Goal: Task Accomplishment & Management: Use online tool/utility

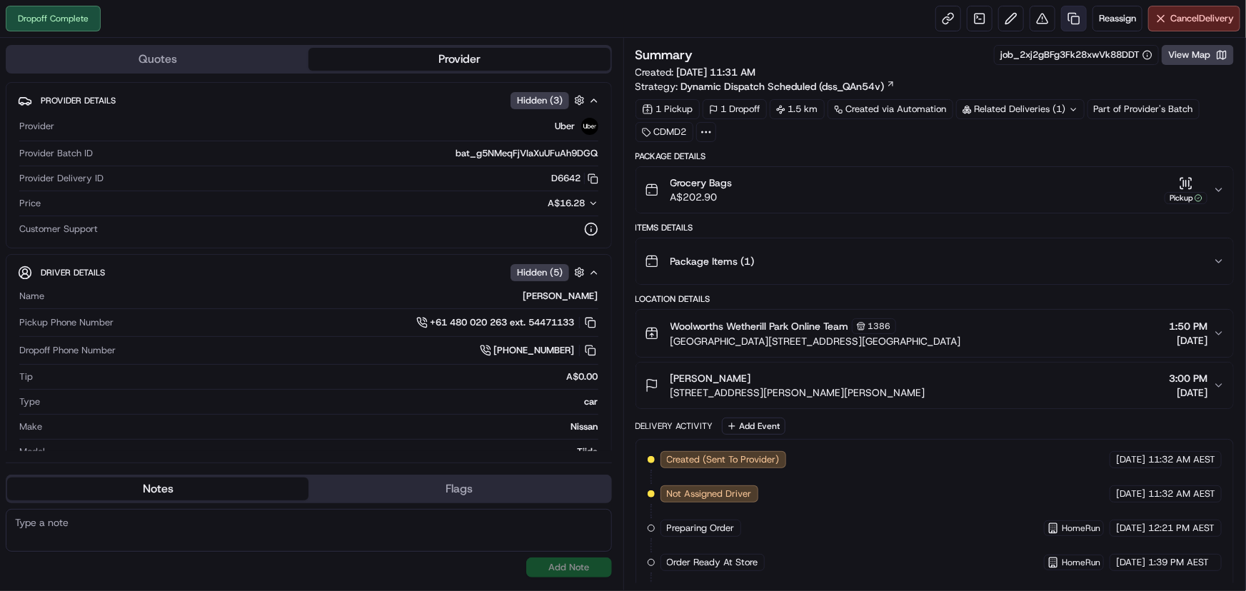
click at [1071, 18] on link at bounding box center [1074, 19] width 26 height 26
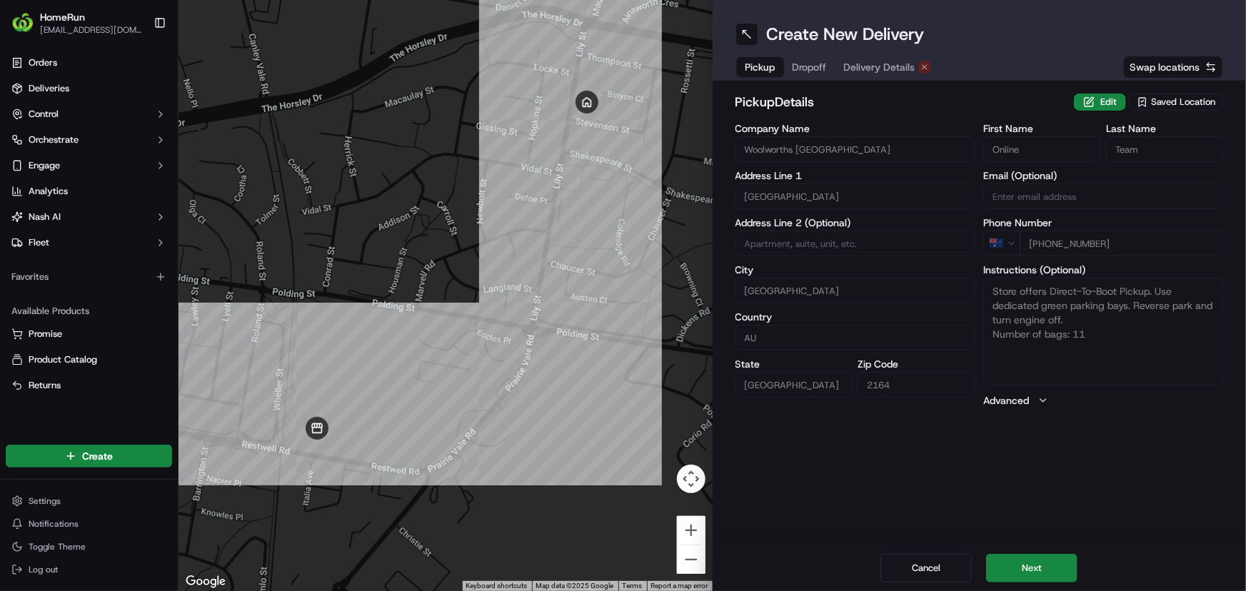
click at [814, 66] on span "Dropoff" at bounding box center [809, 67] width 34 height 14
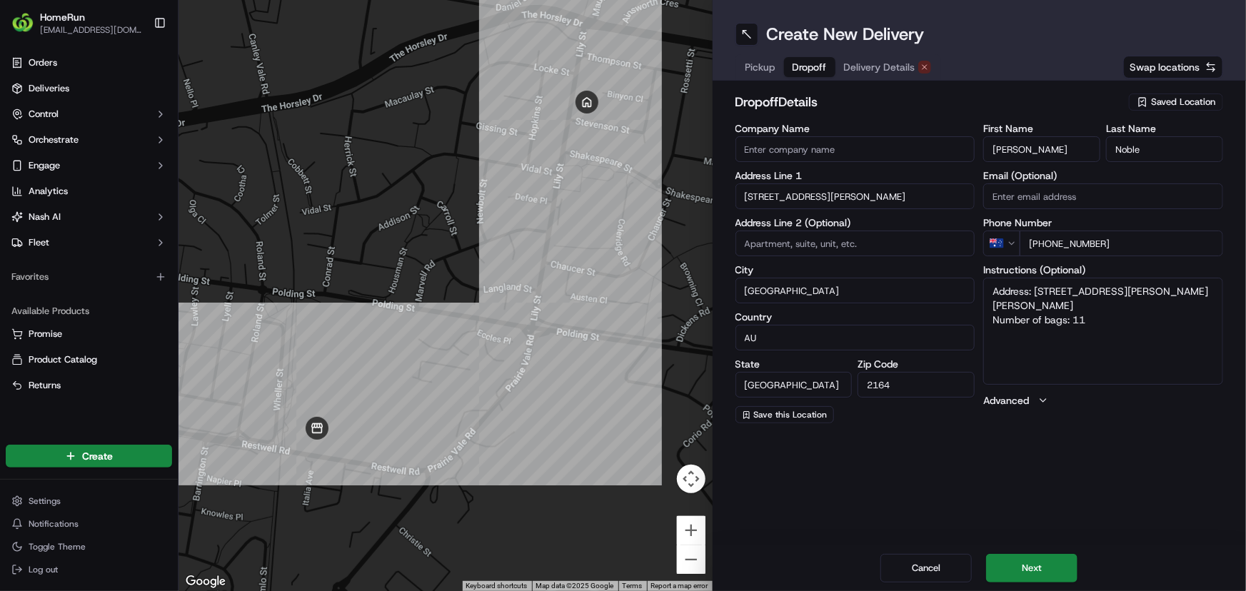
click at [857, 61] on span "Delivery Details" at bounding box center [879, 67] width 71 height 14
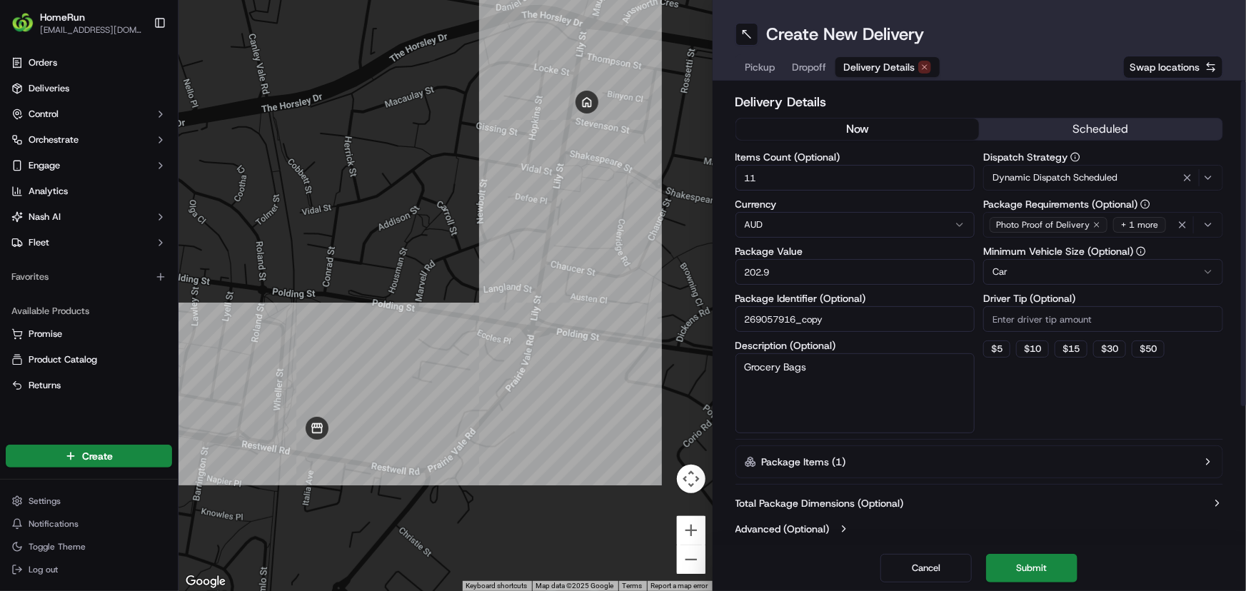
click at [925, 121] on button "now" at bounding box center [857, 128] width 243 height 21
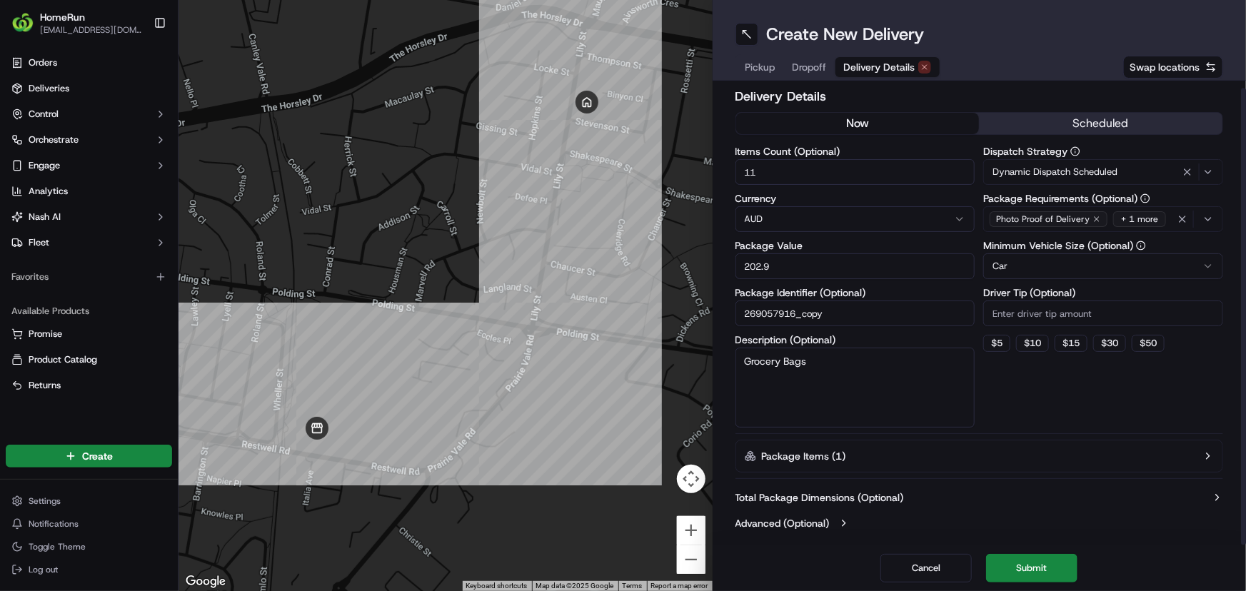
scroll to position [7, 0]
drag, startPoint x: 785, startPoint y: 266, endPoint x: 691, endPoint y: 257, distance: 94.6
click at [694, 257] on div "← Move left → Move right ↑ Move up ↓ Move down + Zoom in - Zoom out Home Jump l…" at bounding box center [711, 295] width 1067 height 591
type input "79"
drag, startPoint x: 787, startPoint y: 161, endPoint x: 622, endPoint y: 136, distance: 167.6
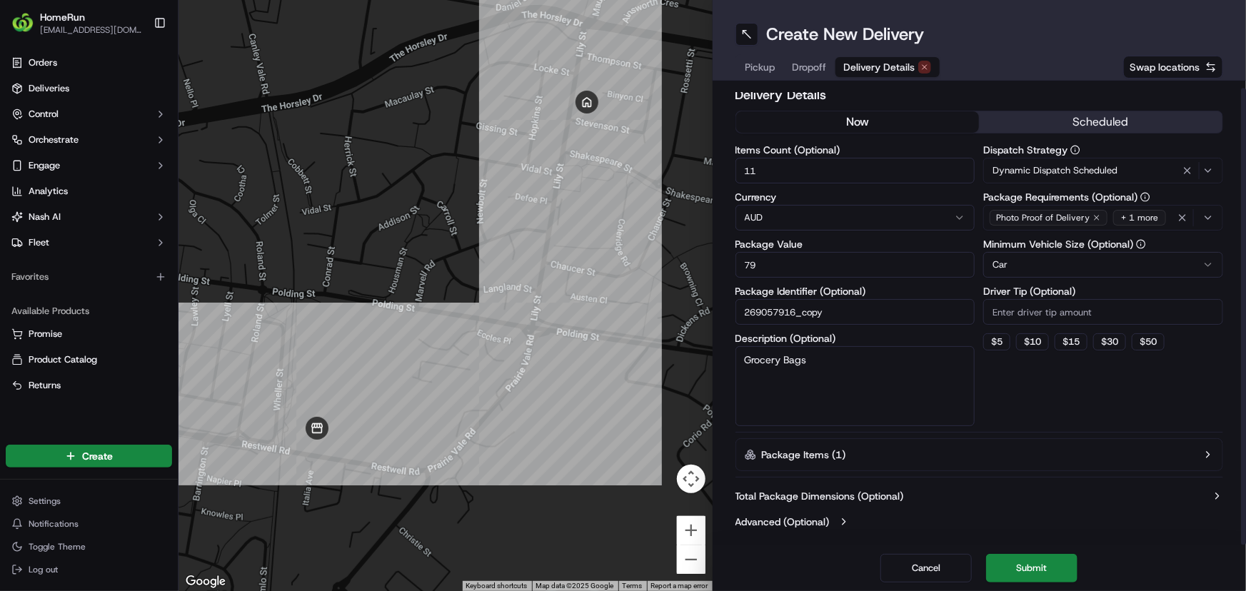
click at [638, 137] on div "← Move left → Move right ↑ Move up ↓ Move down + Zoom in - Zoom out Home Jump l…" at bounding box center [711, 295] width 1067 height 591
type input "2"
click at [1034, 571] on button "Submit" at bounding box center [1031, 568] width 91 height 29
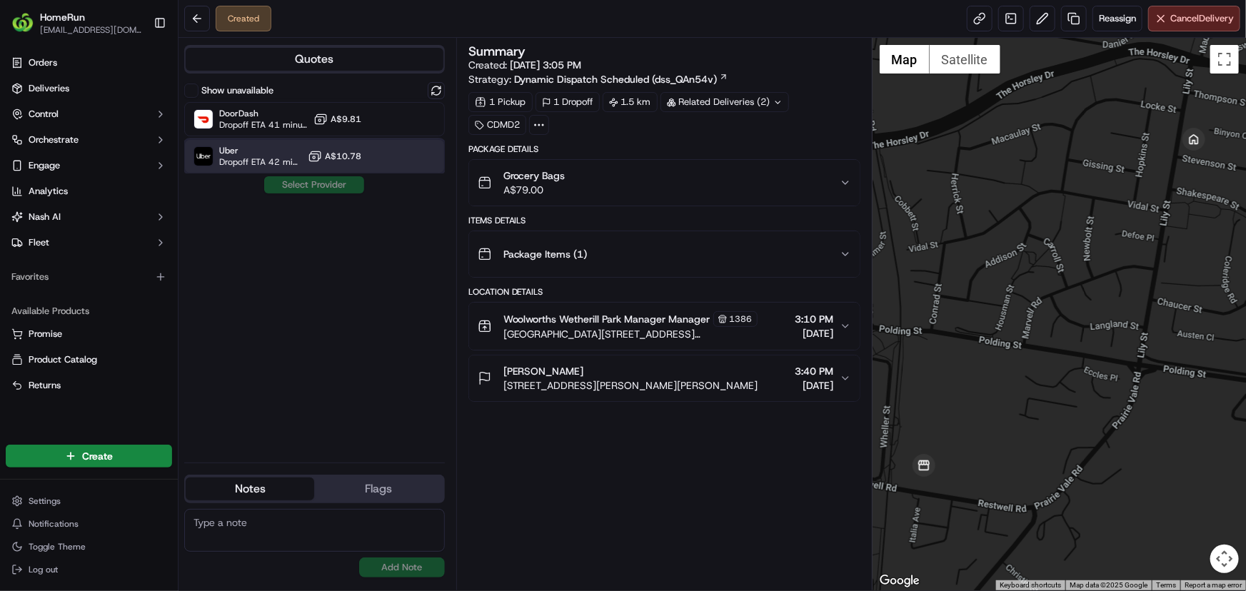
click at [248, 154] on span "Uber" at bounding box center [260, 150] width 83 height 11
click at [296, 178] on button "Assign Provider" at bounding box center [313, 184] width 101 height 17
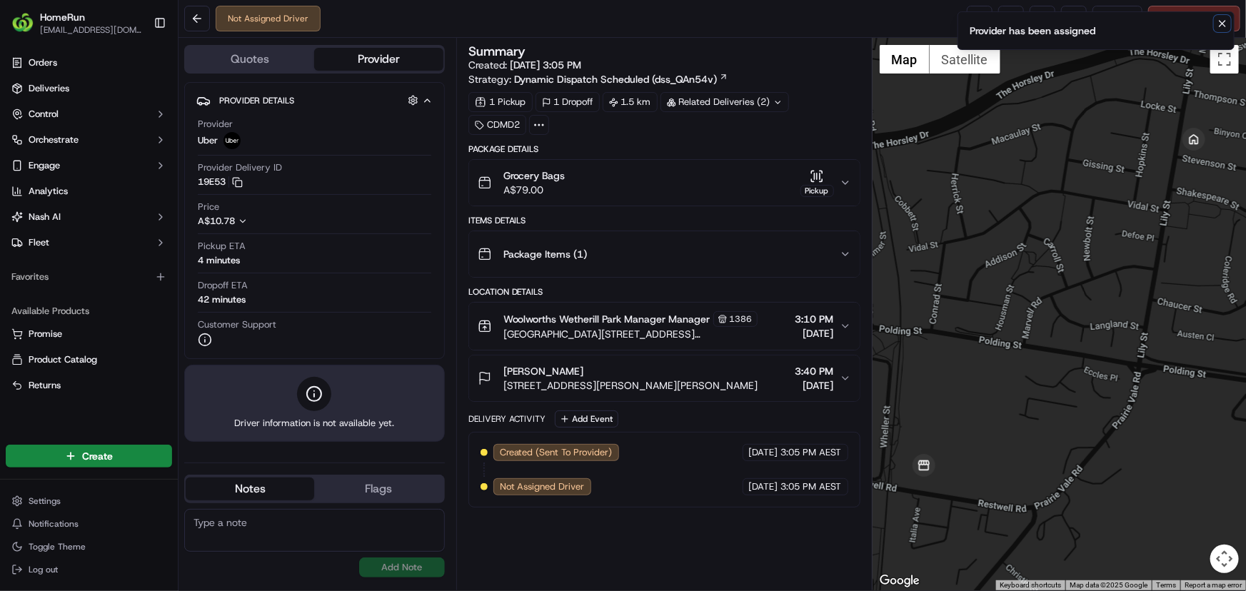
click at [1221, 23] on icon "Notifications (F8)" at bounding box center [1222, 24] width 6 height 6
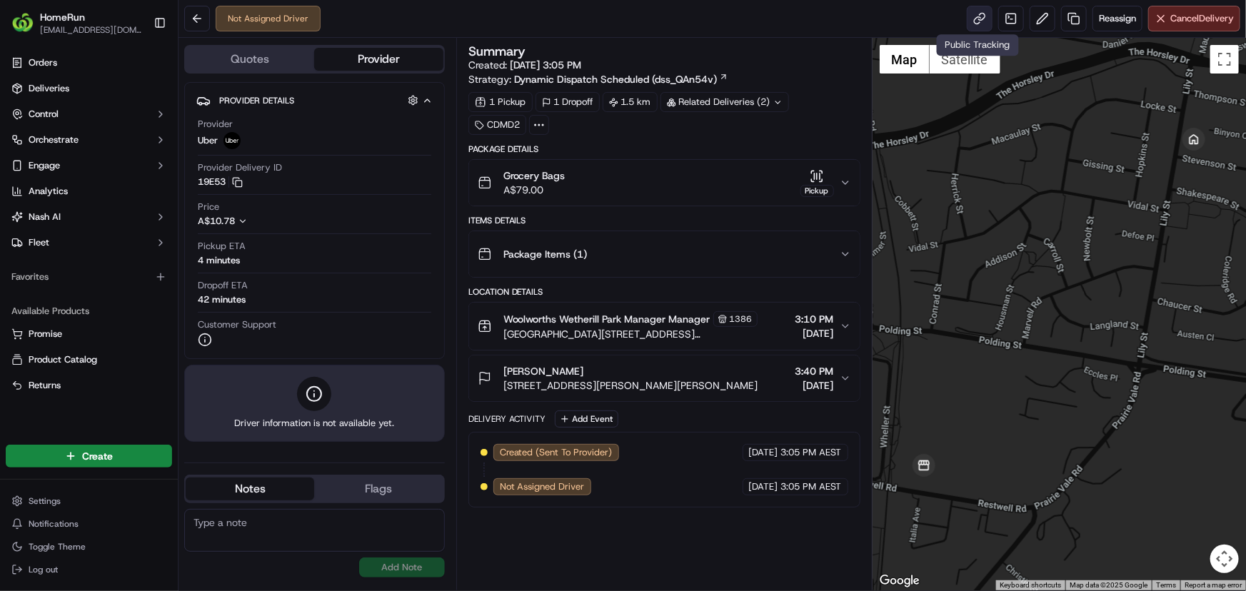
click at [967, 18] on link at bounding box center [980, 19] width 26 height 26
